Goal: Task Accomplishment & Management: Manage account settings

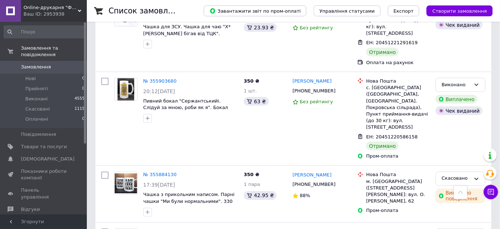
scroll to position [1227, 0]
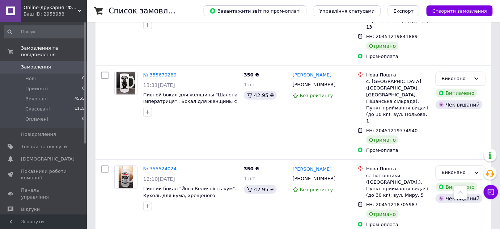
scroll to position [236, 0]
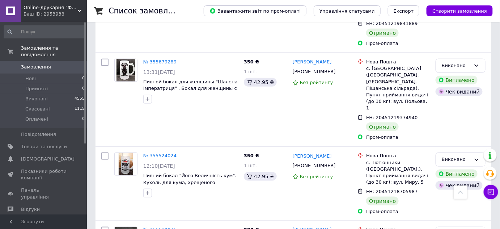
click at [30, 64] on span "Замовлення" at bounding box center [36, 67] width 30 height 7
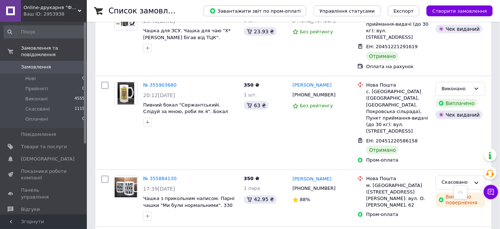
scroll to position [1227, 0]
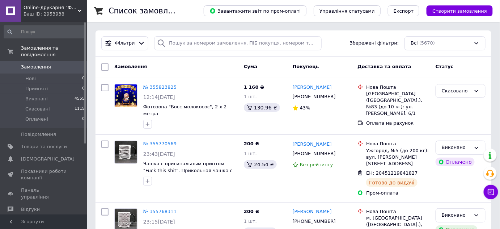
click at [43, 64] on span "Замовлення" at bounding box center [36, 67] width 30 height 7
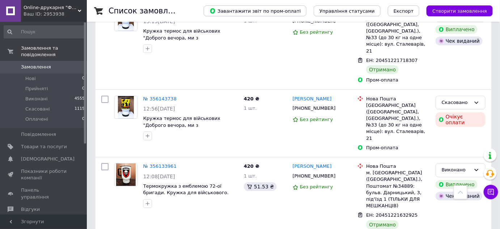
scroll to position [797, 0]
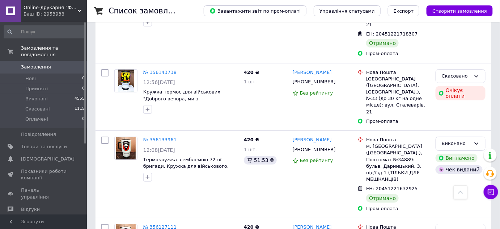
click at [41, 64] on span "Замовлення" at bounding box center [36, 67] width 30 height 7
